Goal: Navigation & Orientation: Find specific page/section

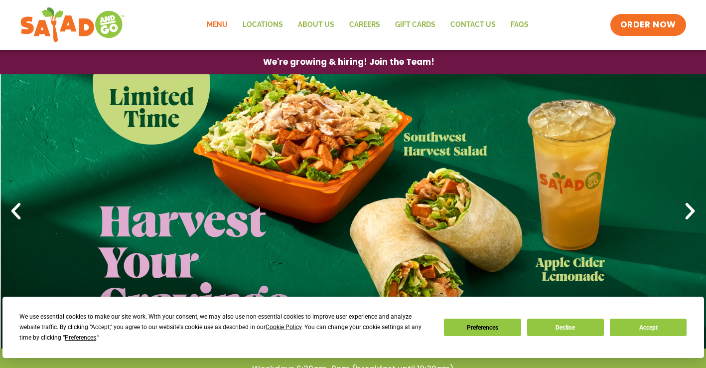
click at [221, 27] on link "Menu" at bounding box center [217, 24] width 36 height 23
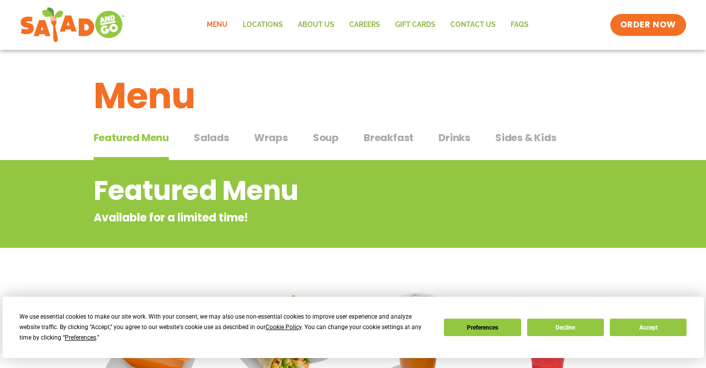
click at [213, 138] on span "Salads" at bounding box center [211, 137] width 35 height 15
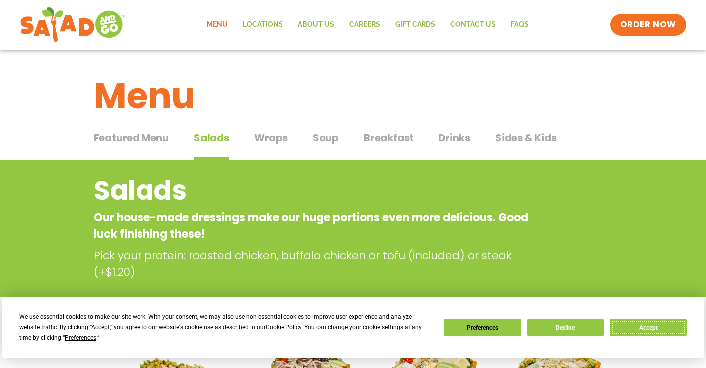
click at [633, 327] on button "Accept" at bounding box center [648, 326] width 77 height 17
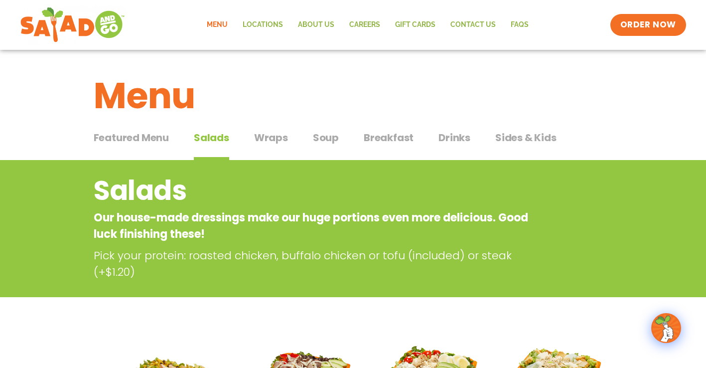
click at [282, 136] on span "Wraps" at bounding box center [271, 137] width 34 height 15
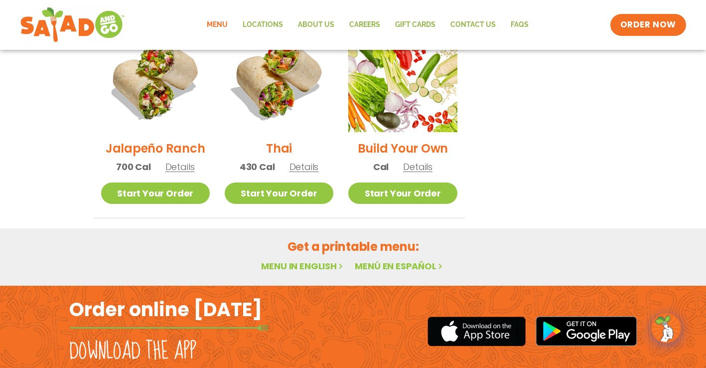
scroll to position [761, 0]
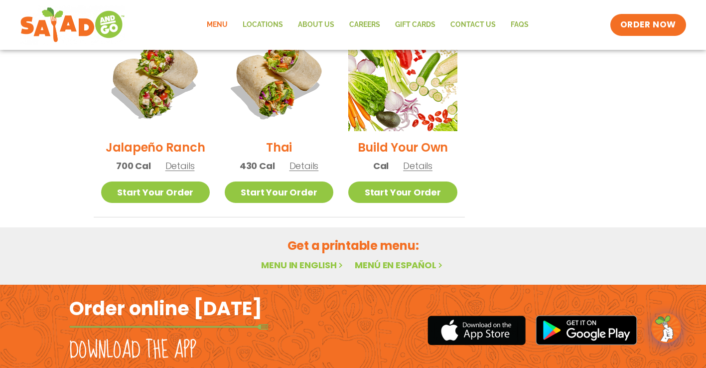
click at [232, 296] on h2 "Order online [DATE]" at bounding box center [165, 308] width 193 height 24
click at [637, 21] on span "ORDER NOW" at bounding box center [649, 24] width 62 height 13
